Goal: Feedback & Contribution: Leave review/rating

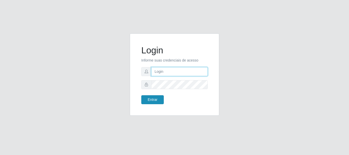
type input "caio@B1"
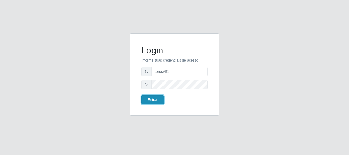
click at [150, 101] on button "Entrar" at bounding box center [152, 99] width 23 height 9
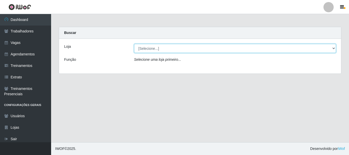
click at [331, 48] on select "[Selecione...] Bemais Supermercados - B1 [GEOGRAPHIC_DATA]" at bounding box center [235, 48] width 202 height 9
select select "403"
click at [134, 44] on select "[Selecione...] Bemais Supermercados - B1 [GEOGRAPHIC_DATA]" at bounding box center [235, 48] width 202 height 9
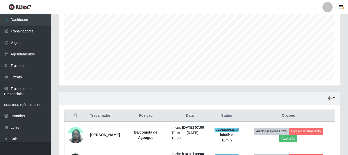
scroll to position [179, 0]
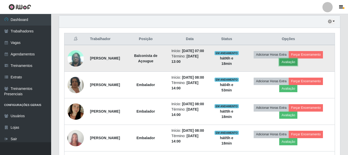
click at [297, 64] on button "Avaliação" at bounding box center [288, 62] width 18 height 7
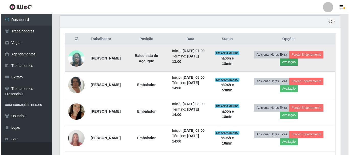
scroll to position [106, 278]
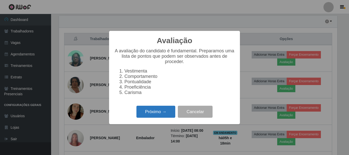
click at [156, 116] on button "Próximo →" at bounding box center [156, 112] width 39 height 12
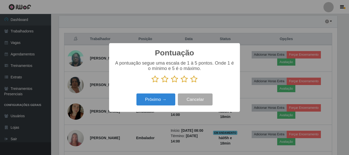
scroll to position [255618, 255445]
click at [195, 81] on icon at bounding box center [194, 79] width 7 height 8
click at [191, 83] on input "radio" at bounding box center [191, 83] width 0 height 0
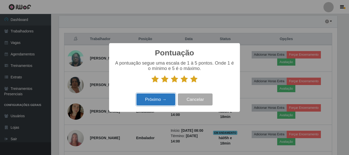
click at [170, 100] on button "Próximo →" at bounding box center [156, 100] width 39 height 12
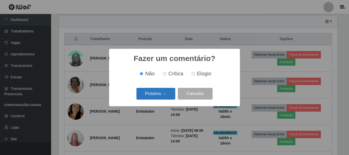
click at [161, 93] on button "Próximo →" at bounding box center [156, 94] width 39 height 12
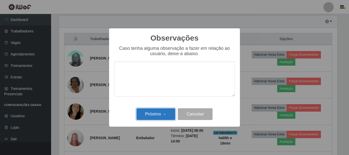
click at [162, 110] on button "Próximo →" at bounding box center [156, 114] width 39 height 12
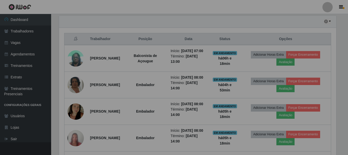
scroll to position [106, 281]
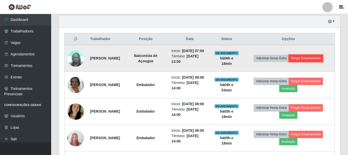
click at [307, 61] on button "Forçar Encerramento" at bounding box center [306, 58] width 34 height 7
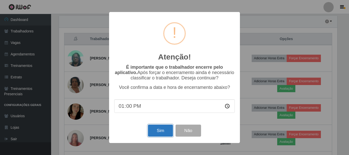
click at [159, 129] on button "Sim" at bounding box center [160, 131] width 25 height 12
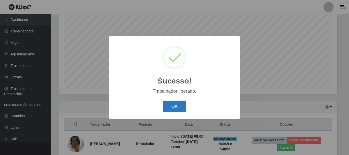
click at [172, 107] on button "OK" at bounding box center [175, 107] width 24 height 12
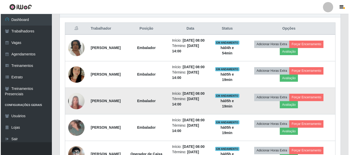
scroll to position [183, 0]
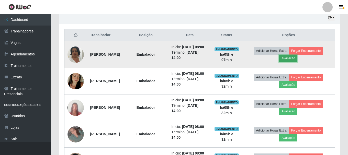
click at [297, 61] on button "Avaliação" at bounding box center [288, 58] width 18 height 7
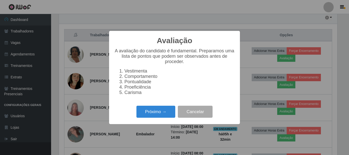
scroll to position [106, 278]
click at [156, 115] on button "Próximo →" at bounding box center [156, 112] width 39 height 12
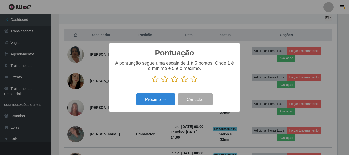
click at [195, 80] on icon at bounding box center [194, 79] width 7 height 8
click at [191, 83] on input "radio" at bounding box center [191, 83] width 0 height 0
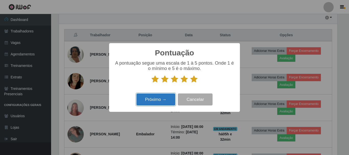
click at [163, 100] on button "Próximo →" at bounding box center [156, 100] width 39 height 12
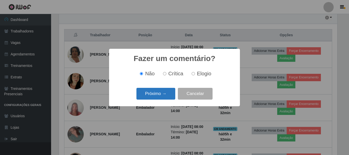
click at [160, 94] on button "Próximo →" at bounding box center [156, 94] width 39 height 12
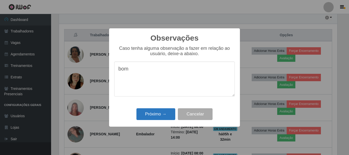
type textarea "bom"
drag, startPoint x: 151, startPoint y: 113, endPoint x: 144, endPoint y: 127, distance: 15.3
click at [151, 113] on button "Próximo →" at bounding box center [156, 114] width 39 height 12
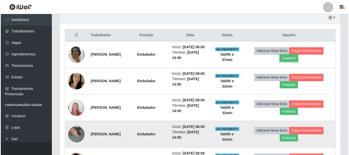
scroll to position [106, 281]
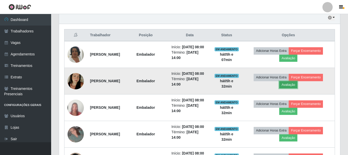
click at [297, 88] on button "Avaliação" at bounding box center [288, 84] width 18 height 7
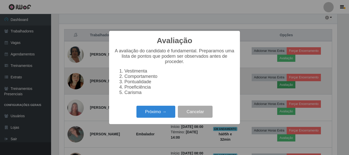
scroll to position [106, 278]
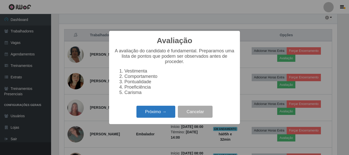
click at [147, 114] on button "Próximo →" at bounding box center [156, 112] width 39 height 12
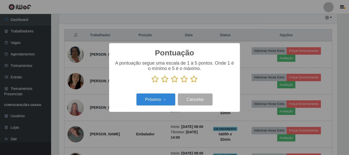
scroll to position [255618, 255445]
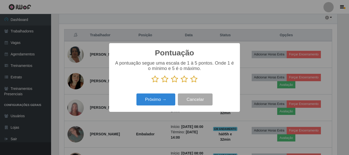
click at [192, 80] on icon at bounding box center [194, 79] width 7 height 8
click at [191, 83] on input "radio" at bounding box center [191, 83] width 0 height 0
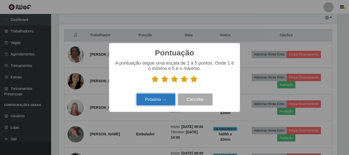
click at [154, 99] on button "Próximo →" at bounding box center [156, 100] width 39 height 12
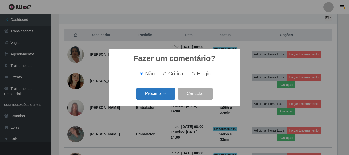
click at [156, 95] on button "Próximo →" at bounding box center [156, 94] width 39 height 12
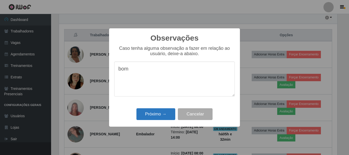
type textarea "bom"
click at [146, 117] on button "Próximo →" at bounding box center [156, 114] width 39 height 12
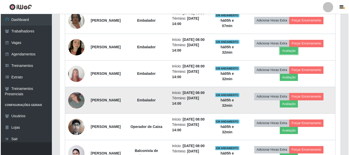
scroll to position [234, 0]
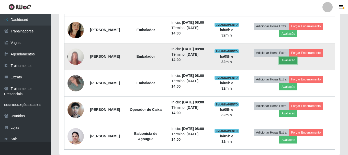
click at [294, 64] on button "Avaliação" at bounding box center [288, 60] width 18 height 7
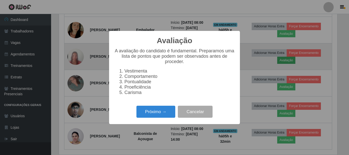
scroll to position [106, 278]
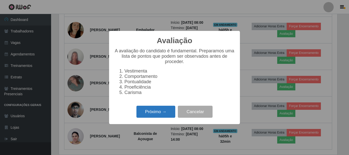
click at [158, 117] on button "Próximo →" at bounding box center [156, 112] width 39 height 12
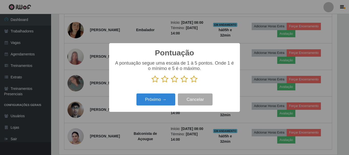
click at [192, 81] on icon at bounding box center [194, 79] width 7 height 8
click at [191, 83] on input "radio" at bounding box center [191, 83] width 0 height 0
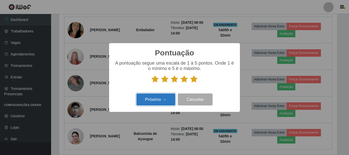
click at [162, 102] on button "Próximo →" at bounding box center [156, 100] width 39 height 12
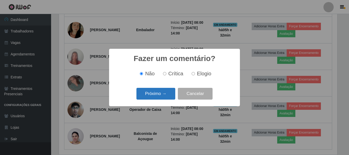
click at [158, 98] on button "Próximo →" at bounding box center [156, 94] width 39 height 12
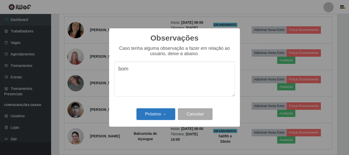
type textarea "bom"
click at [146, 113] on button "Próximo →" at bounding box center [156, 114] width 39 height 12
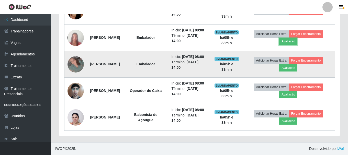
scroll to position [285, 0]
click at [291, 64] on button "Avaliação" at bounding box center [288, 67] width 18 height 7
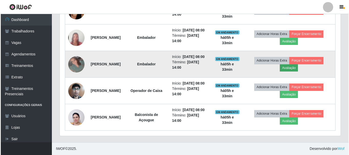
scroll to position [106, 278]
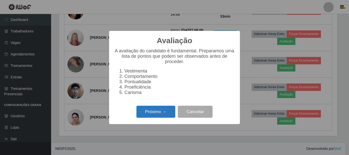
click at [145, 115] on button "Próximo →" at bounding box center [156, 112] width 39 height 12
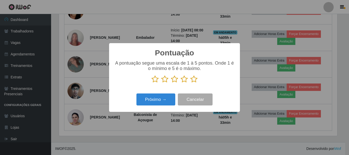
click at [192, 79] on icon at bounding box center [194, 79] width 7 height 8
click at [191, 83] on input "radio" at bounding box center [191, 83] width 0 height 0
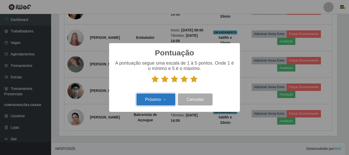
click at [147, 100] on button "Próximo →" at bounding box center [156, 100] width 39 height 12
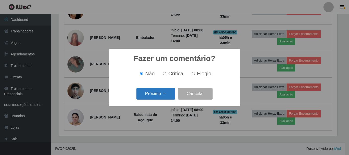
click at [159, 91] on button "Próximo →" at bounding box center [156, 94] width 39 height 12
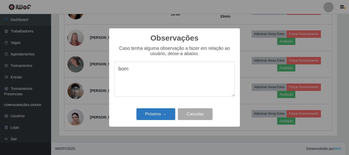
type textarea "bom"
click at [162, 114] on button "Próximo →" at bounding box center [156, 114] width 39 height 12
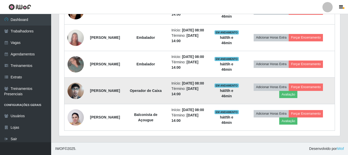
scroll to position [285, 0]
click at [295, 91] on button "Avaliação" at bounding box center [288, 94] width 18 height 7
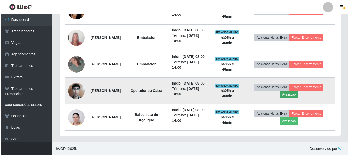
scroll to position [106, 278]
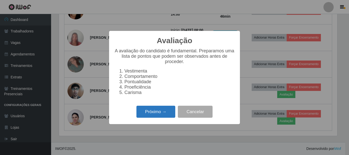
click at [153, 114] on button "Próximo →" at bounding box center [156, 112] width 39 height 12
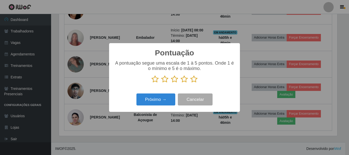
click at [192, 78] on icon at bounding box center [194, 79] width 7 height 8
click at [191, 83] on input "radio" at bounding box center [191, 83] width 0 height 0
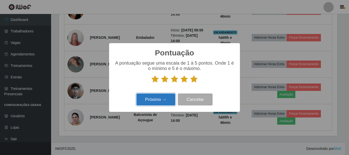
click at [156, 98] on button "Próximo →" at bounding box center [156, 100] width 39 height 12
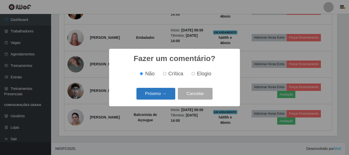
click at [164, 93] on button "Próximo →" at bounding box center [156, 94] width 39 height 12
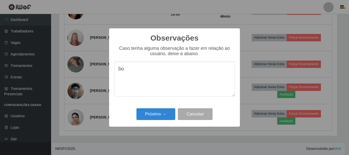
type textarea "b"
type textarea "n"
type textarea "bom"
click at [155, 113] on button "Próximo →" at bounding box center [156, 114] width 39 height 12
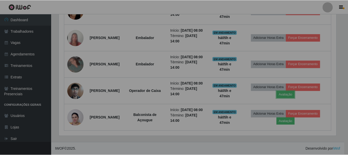
scroll to position [106, 281]
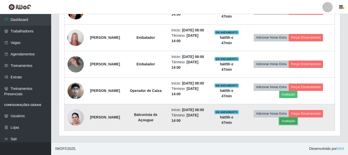
click at [296, 118] on button "Avaliação" at bounding box center [288, 121] width 18 height 7
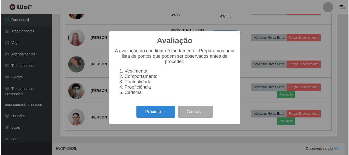
scroll to position [106, 278]
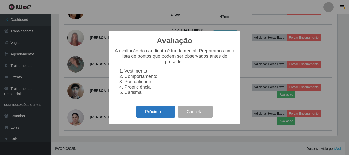
click at [157, 114] on button "Próximo →" at bounding box center [156, 112] width 39 height 12
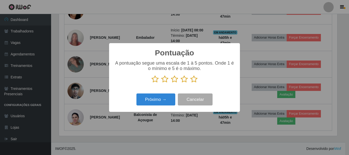
scroll to position [255618, 255445]
drag, startPoint x: 194, startPoint y: 79, endPoint x: 164, endPoint y: 93, distance: 33.5
click at [194, 79] on icon at bounding box center [194, 79] width 7 height 8
click at [191, 83] on input "radio" at bounding box center [191, 83] width 0 height 0
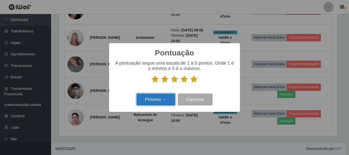
click at [150, 98] on button "Próximo →" at bounding box center [156, 100] width 39 height 12
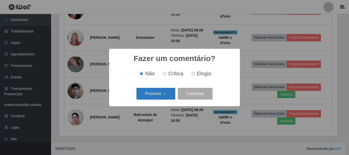
click at [158, 97] on button "Próximo →" at bounding box center [156, 94] width 39 height 12
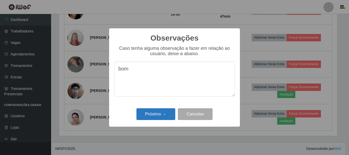
type textarea "bom"
click at [152, 116] on button "Próximo →" at bounding box center [156, 114] width 39 height 12
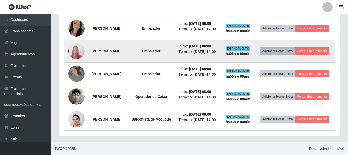
scroll to position [234, 0]
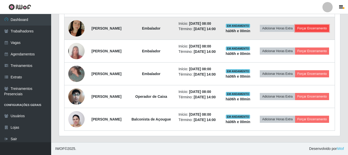
click at [301, 32] on button "Forçar Encerramento" at bounding box center [312, 28] width 34 height 7
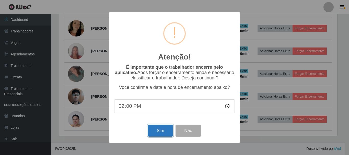
click at [158, 135] on button "Sim" at bounding box center [160, 131] width 25 height 12
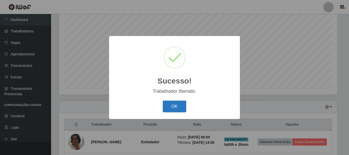
click at [180, 105] on button "OK" at bounding box center [175, 107] width 24 height 12
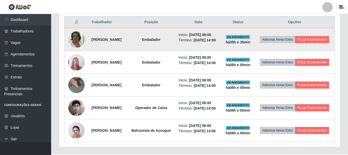
scroll to position [196, 0]
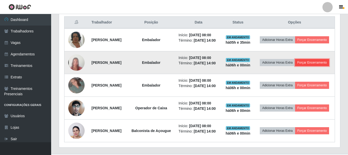
click at [299, 66] on button "Forçar Encerramento" at bounding box center [312, 62] width 34 height 7
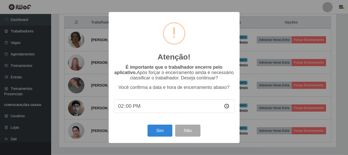
scroll to position [106, 278]
click at [162, 133] on button "Sim" at bounding box center [160, 131] width 25 height 12
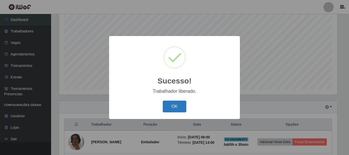
click at [174, 104] on button "OK" at bounding box center [175, 107] width 24 height 12
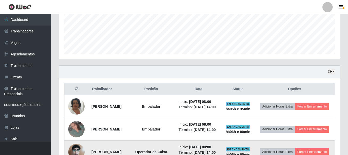
scroll to position [196, 0]
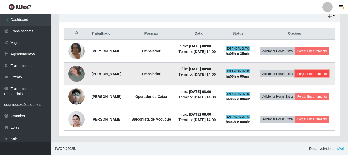
click at [300, 77] on button "Forçar Encerramento" at bounding box center [312, 73] width 34 height 7
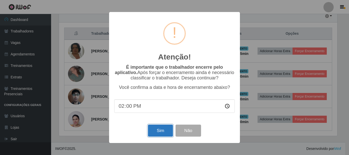
click at [166, 133] on button "Sim" at bounding box center [160, 131] width 25 height 12
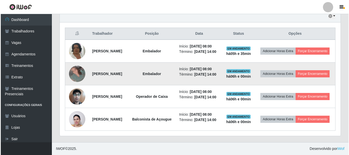
scroll to position [0, 0]
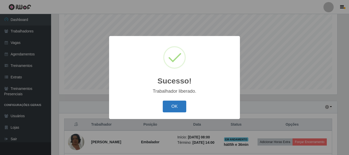
click at [179, 110] on button "OK" at bounding box center [175, 107] width 24 height 12
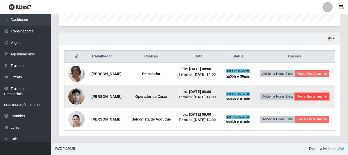
click at [299, 97] on button "Forçar Encerramento" at bounding box center [312, 96] width 34 height 7
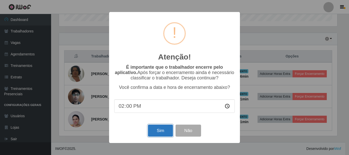
click at [150, 133] on button "Sim" at bounding box center [160, 131] width 25 height 12
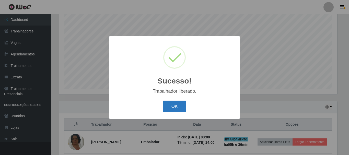
click at [167, 110] on button "OK" at bounding box center [175, 107] width 24 height 12
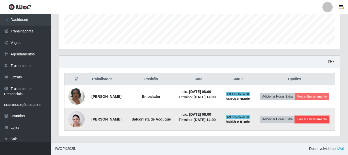
click at [302, 120] on button "Forçar Encerramento" at bounding box center [312, 119] width 34 height 7
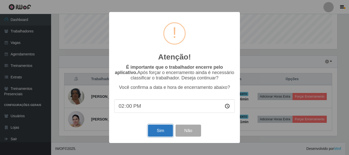
click at [154, 131] on button "Sim" at bounding box center [160, 131] width 25 height 12
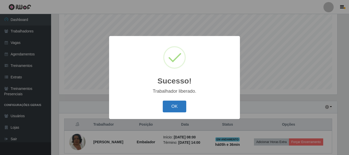
click at [185, 104] on button "OK" at bounding box center [175, 107] width 24 height 12
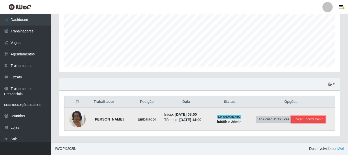
click at [322, 119] on button "Forçar Encerramento" at bounding box center [308, 119] width 34 height 7
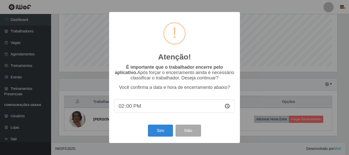
click at [140, 112] on input "14:00" at bounding box center [174, 106] width 121 height 14
click at [161, 131] on button "Sim" at bounding box center [160, 131] width 25 height 12
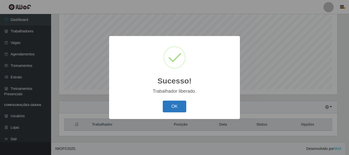
click at [175, 109] on button "OK" at bounding box center [175, 107] width 24 height 12
